Goal: Information Seeking & Learning: Learn about a topic

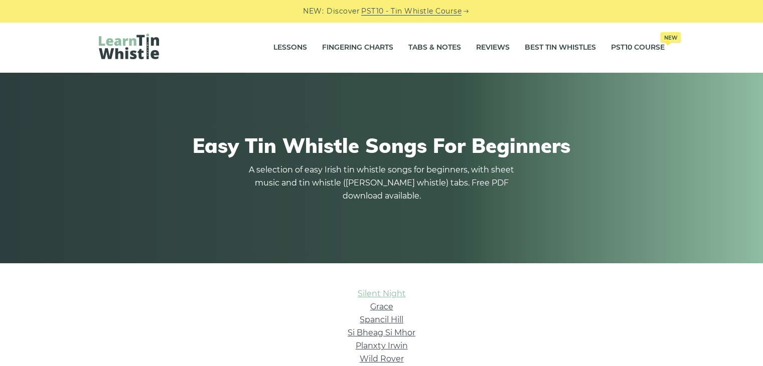
click at [387, 290] on link "Silent Night" at bounding box center [381, 294] width 48 height 10
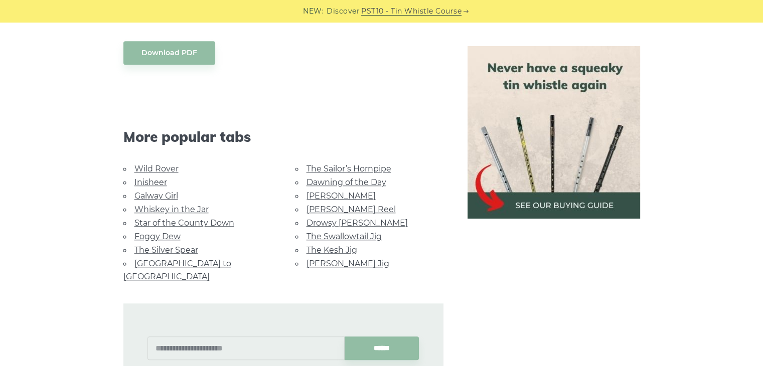
scroll to position [852, 0]
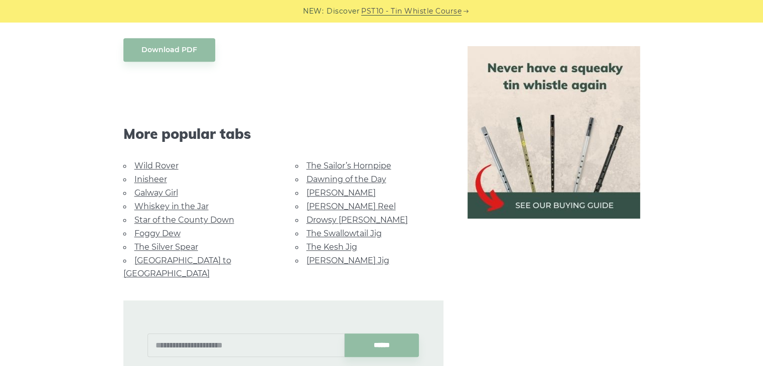
click at [194, 208] on link "Whiskey in the Jar" at bounding box center [171, 207] width 74 height 10
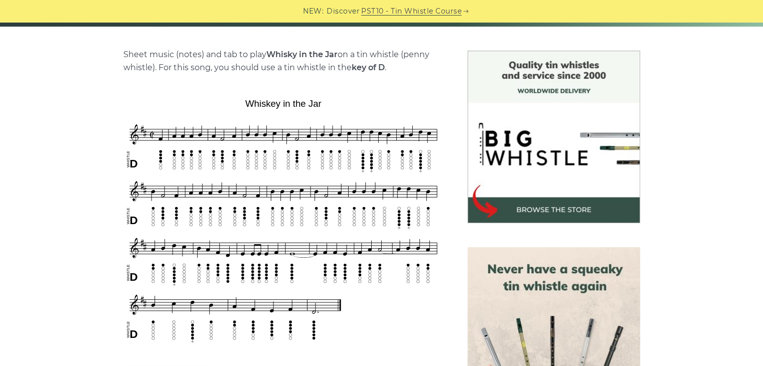
scroll to position [251, 0]
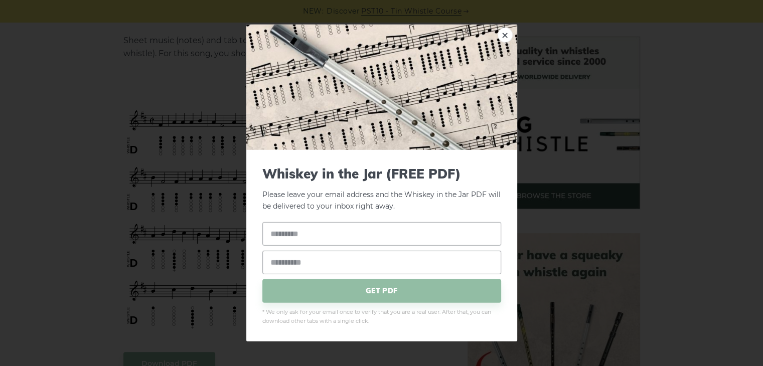
click at [694, 143] on div "× Whiskey in the Jar (FREE PDF) Please leave your email address and the Whiskey…" at bounding box center [381, 183] width 763 height 366
click at [503, 28] on link "×" at bounding box center [504, 35] width 15 height 15
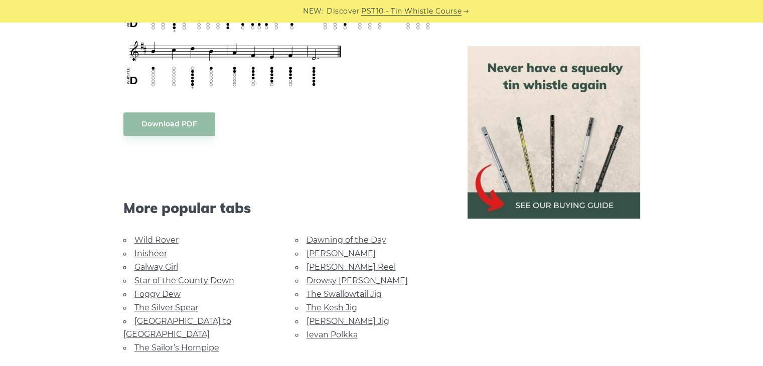
scroll to position [501, 0]
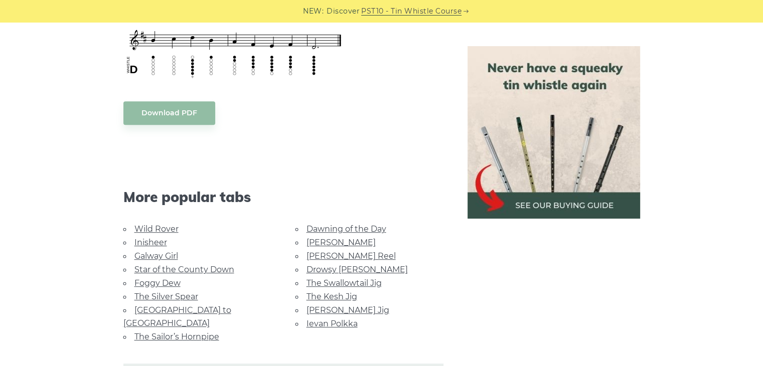
click at [325, 228] on link "Dawning of the Day" at bounding box center [346, 229] width 80 height 10
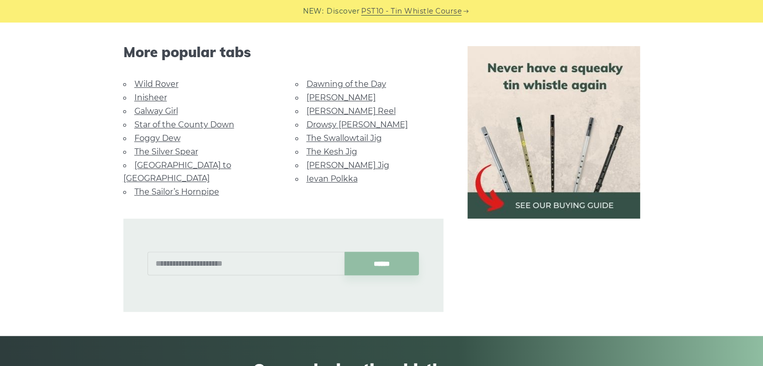
scroll to position [652, 0]
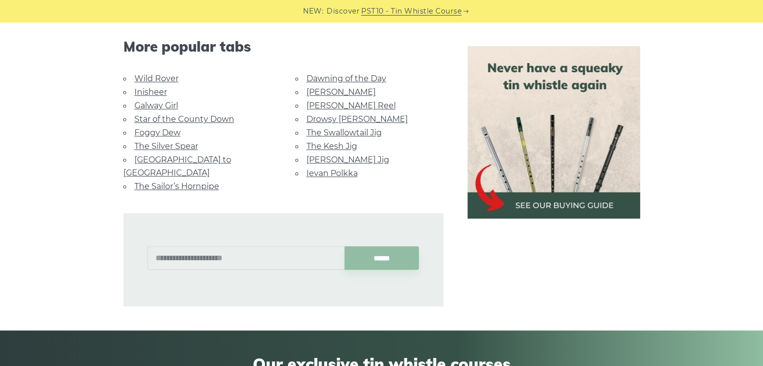
click at [317, 169] on link "Ievan Polkka" at bounding box center [331, 173] width 51 height 10
click at [164, 79] on link "Wild Rover" at bounding box center [156, 79] width 44 height 10
click at [156, 155] on link "[GEOGRAPHIC_DATA] to [GEOGRAPHIC_DATA]" at bounding box center [177, 166] width 108 height 23
click at [147, 104] on link "Galway Girl" at bounding box center [156, 106] width 44 height 10
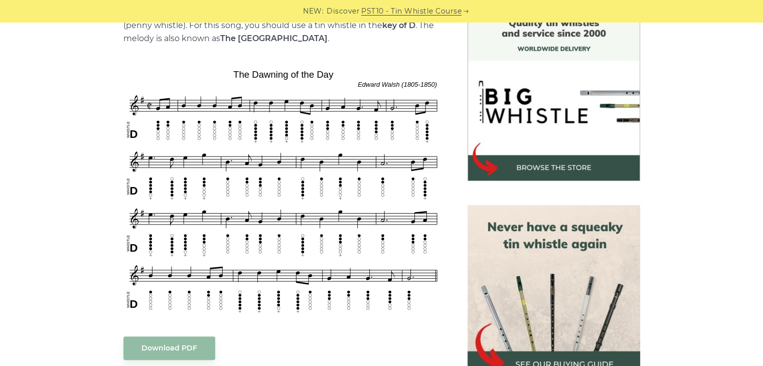
scroll to position [301, 0]
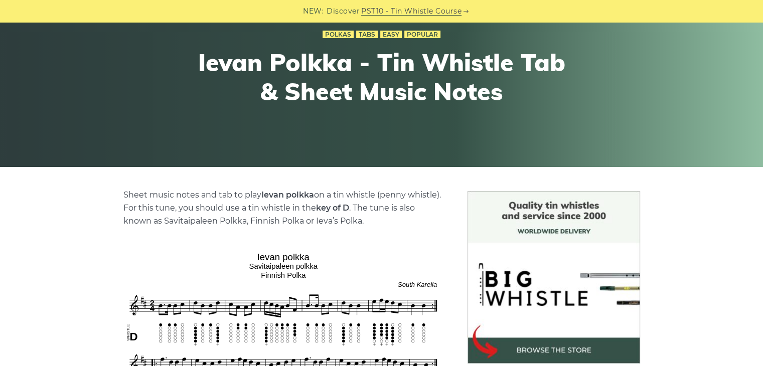
scroll to position [150, 0]
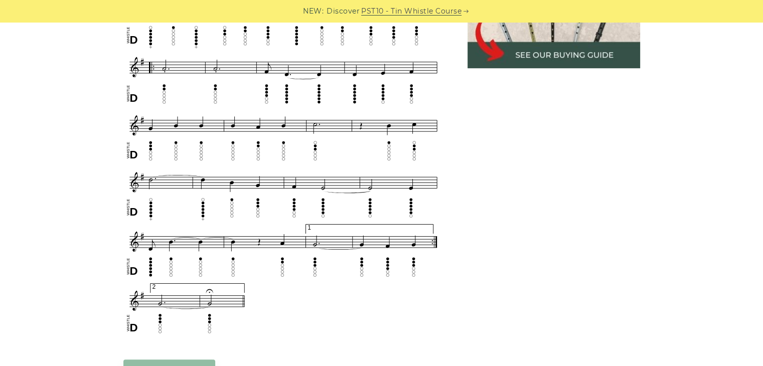
scroll to position [301, 0]
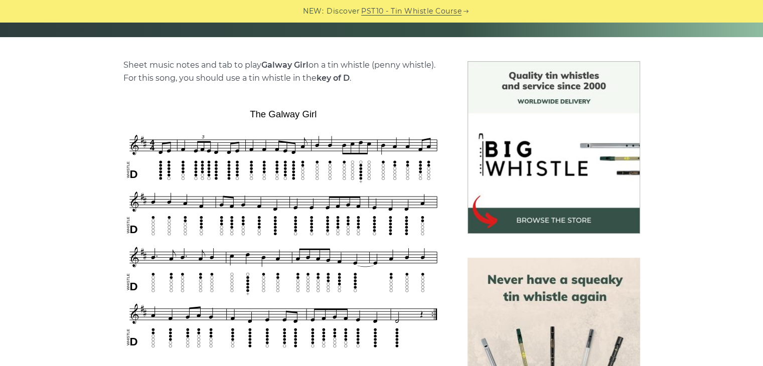
scroll to position [251, 0]
